Goal: Task Accomplishment & Management: Manage account settings

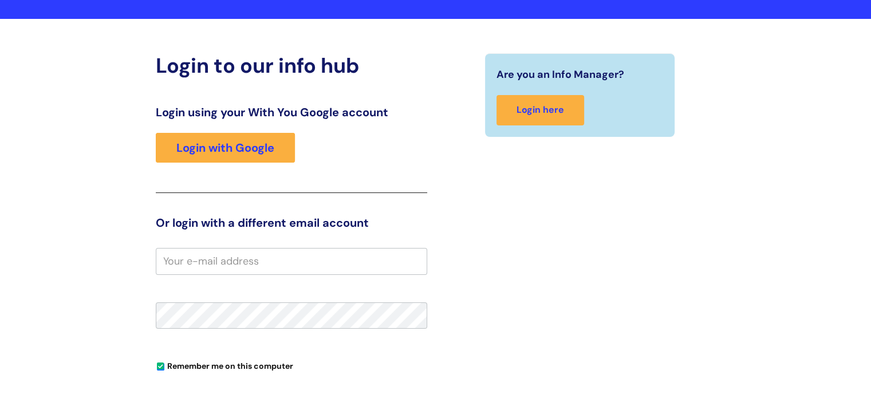
scroll to position [57, 0]
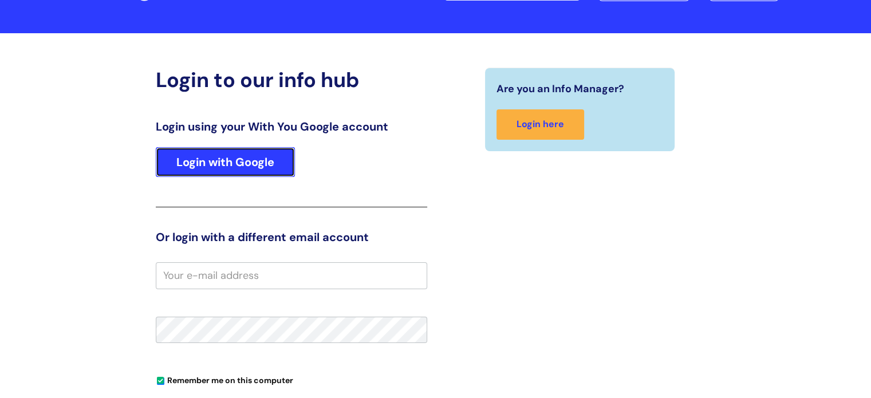
click at [250, 158] on link "Login with Google" at bounding box center [225, 162] width 139 height 30
